Goal: Transaction & Acquisition: Purchase product/service

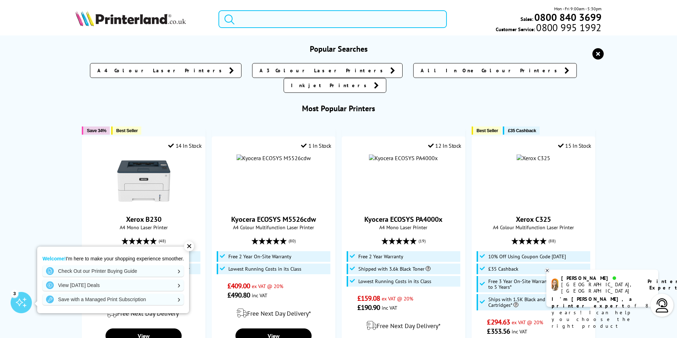
click at [275, 19] on input "search" at bounding box center [332, 19] width 228 height 18
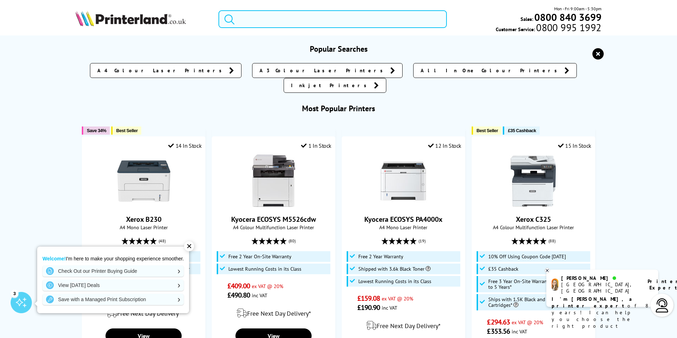
paste input "MFC-L2860dw"
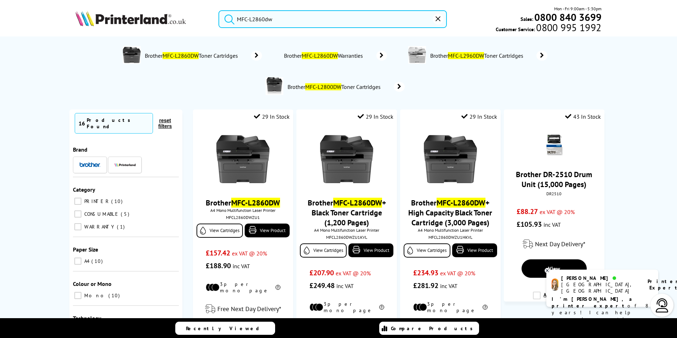
type input "MFC-L2860dw"
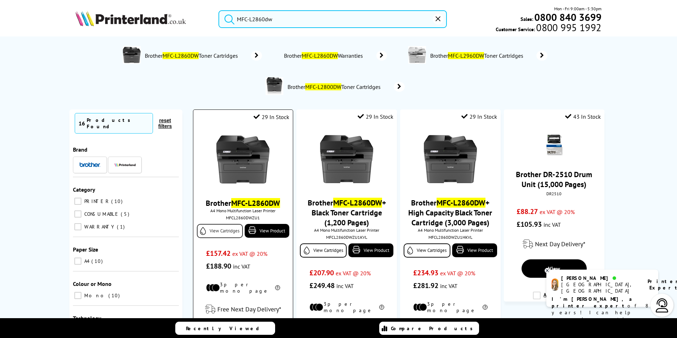
click at [224, 230] on link "View Cartridges" at bounding box center [220, 231] width 46 height 14
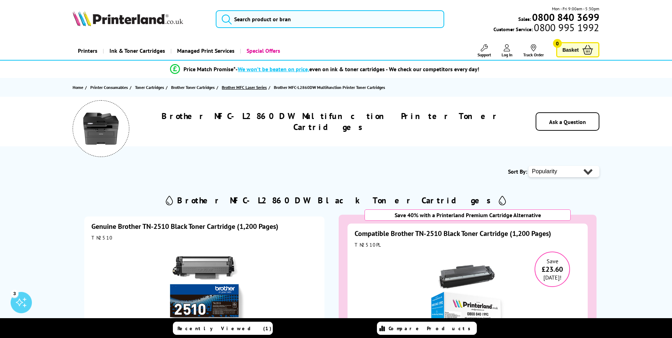
click at [247, 87] on span "Brother MFC Laser Series" at bounding box center [244, 87] width 45 height 7
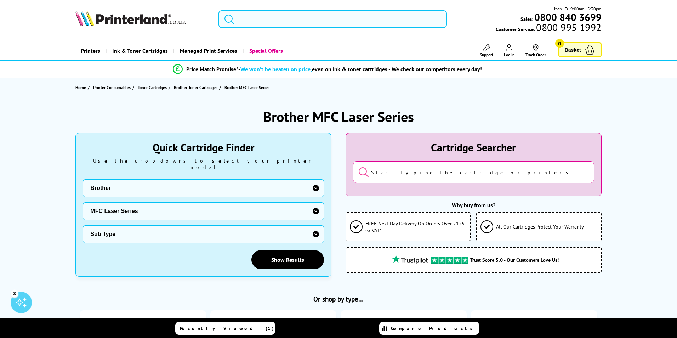
click at [283, 20] on input "search" at bounding box center [332, 19] width 228 height 18
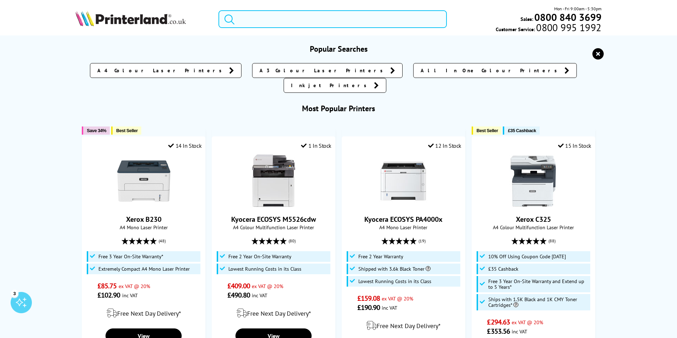
paste input "MFC-L2860dw"
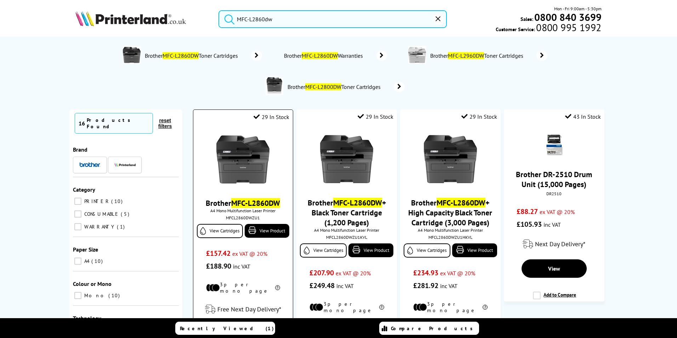
type input "MFC-L2860dw"
click at [250, 168] on img at bounding box center [242, 159] width 53 height 53
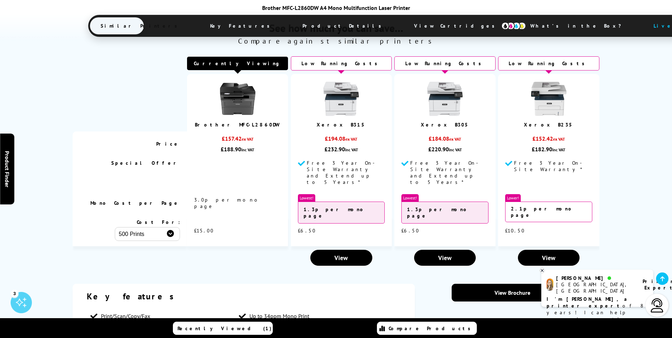
scroll to position [566, 0]
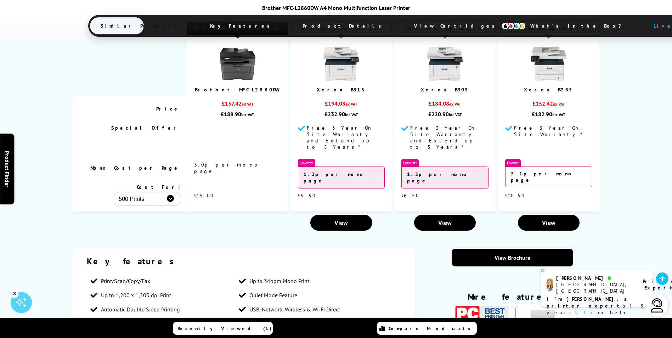
click at [642, 174] on div "See how much you can save… Compare against similar printers Currently Viewing P…" at bounding box center [336, 101] width 672 height 266
click at [342, 218] on span "View" at bounding box center [340, 222] width 13 height 8
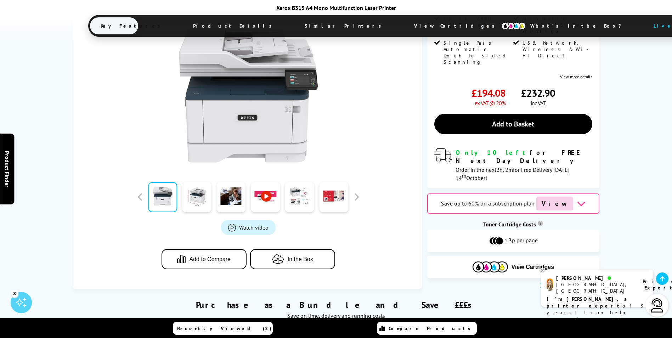
scroll to position [177, 0]
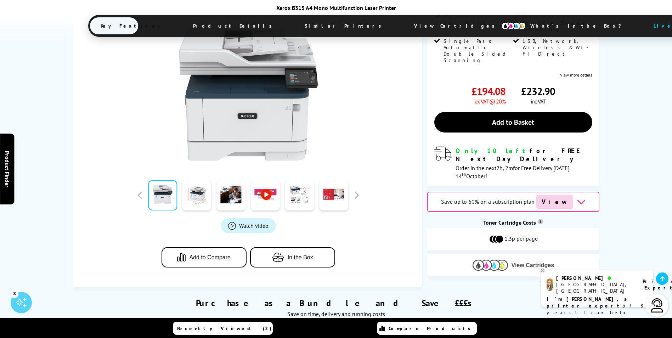
click at [507, 260] on img at bounding box center [489, 265] width 35 height 11
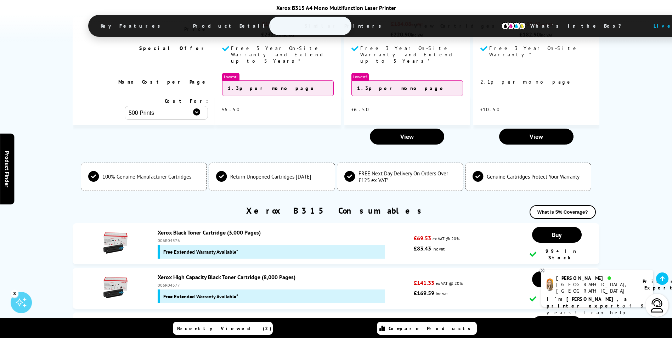
scroll to position [2426, 0]
